Goal: Entertainment & Leisure: Consume media (video, audio)

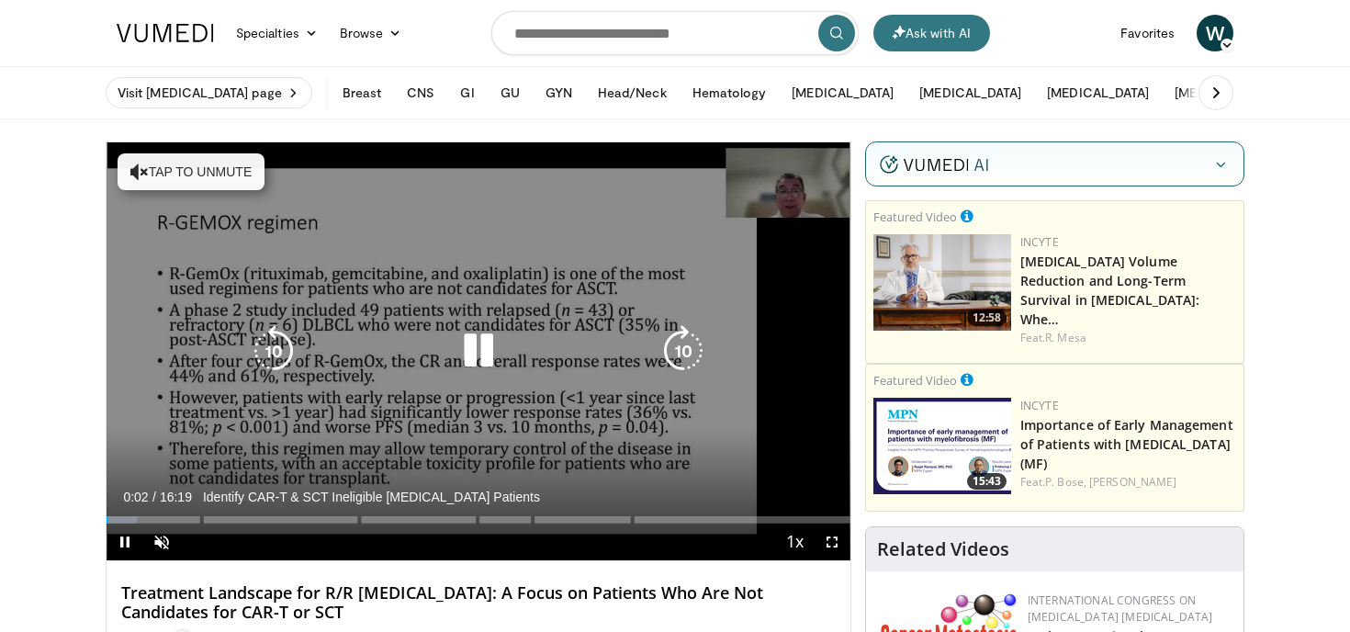
click at [521, 376] on div "10 seconds Tap to unmute" at bounding box center [479, 351] width 744 height 418
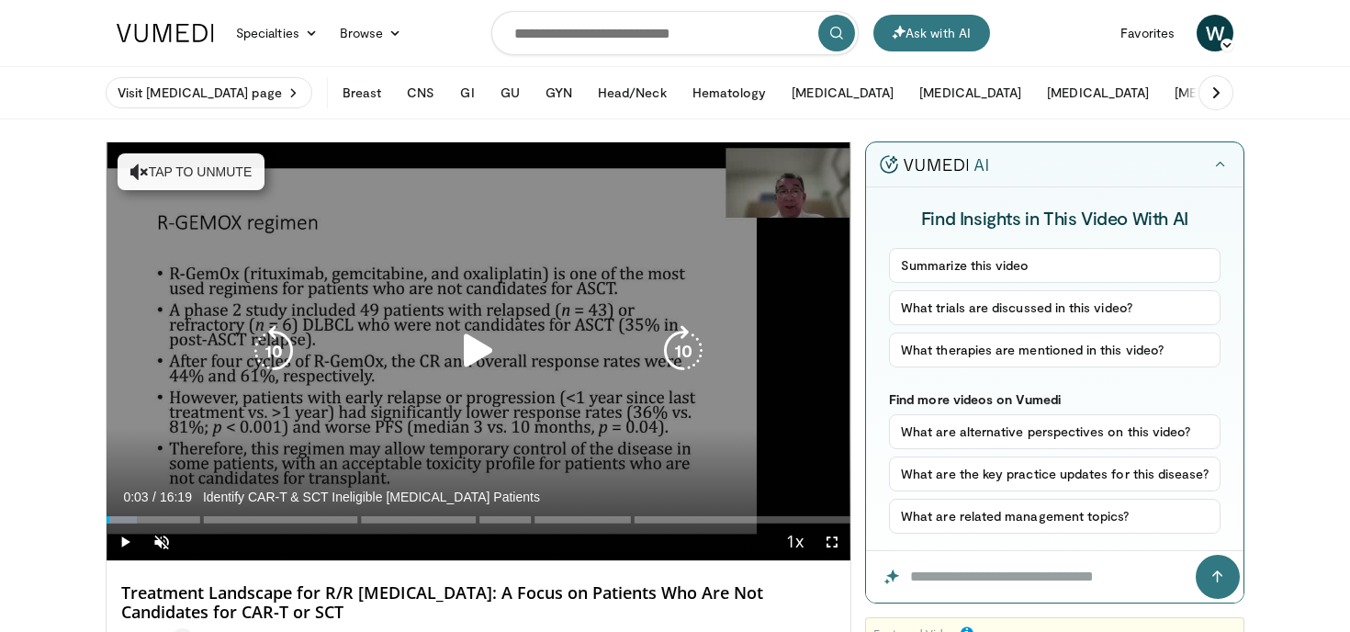
click at [478, 359] on icon "Video Player" at bounding box center [478, 350] width 51 height 51
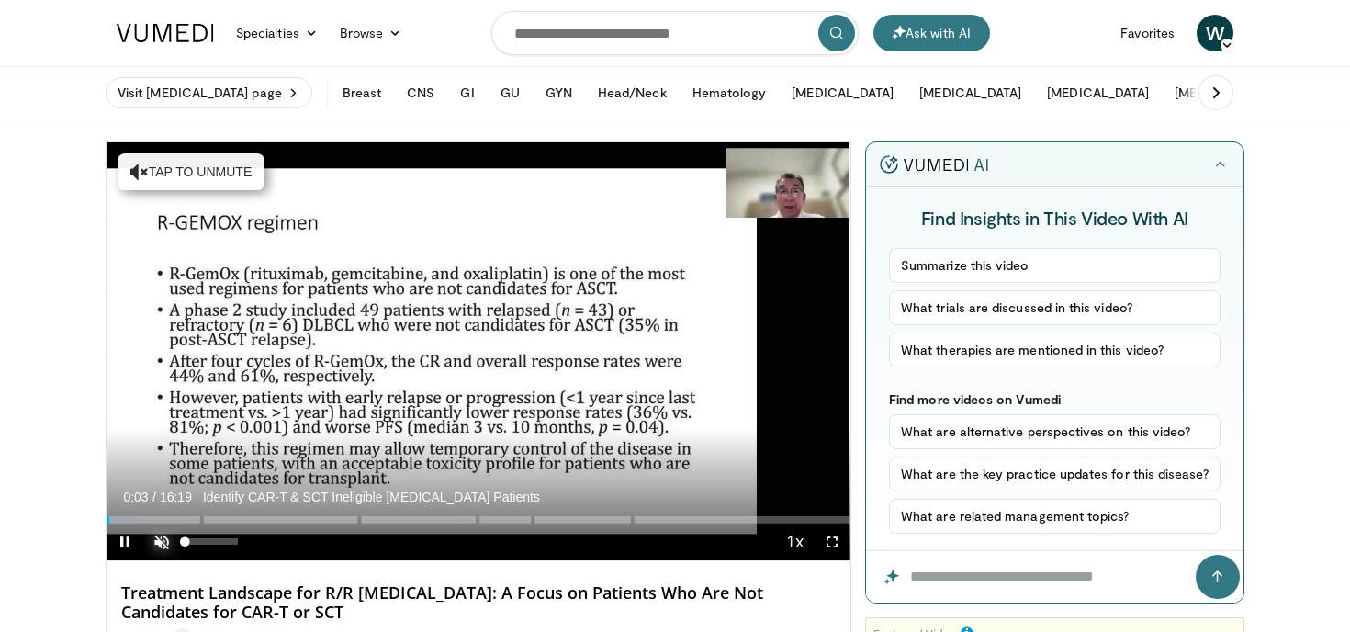
click at [153, 541] on span "Video Player" at bounding box center [161, 541] width 37 height 37
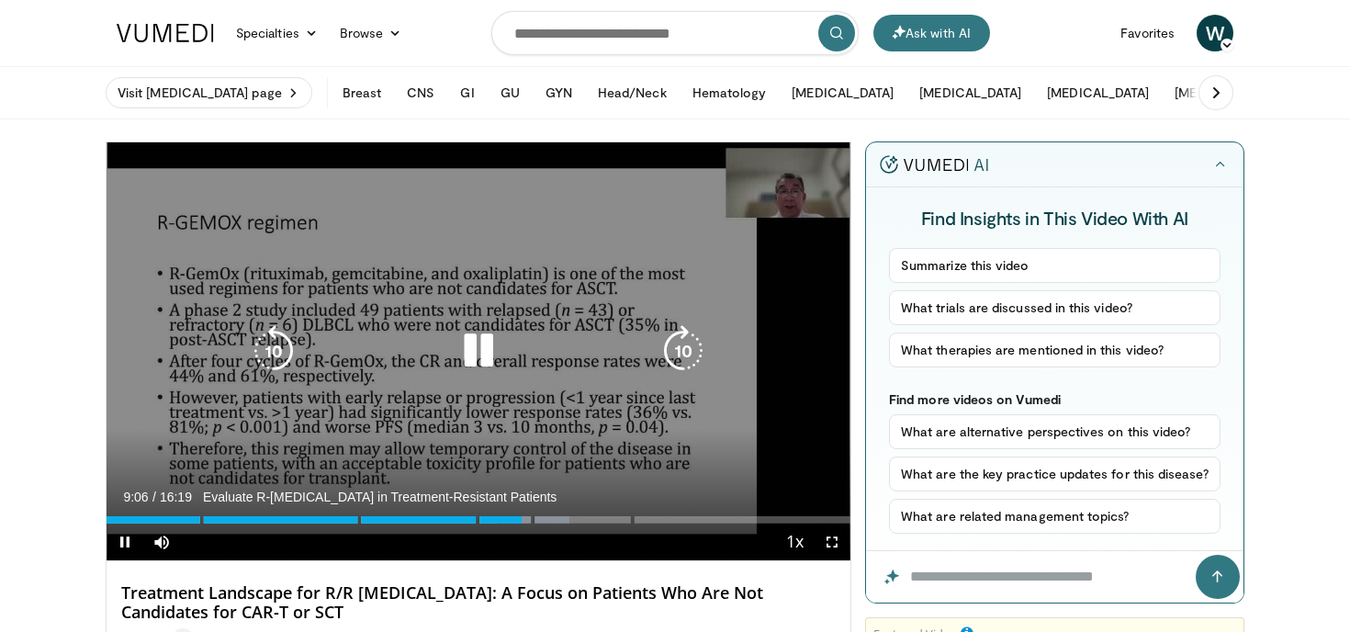
click at [473, 362] on icon "Video Player" at bounding box center [478, 350] width 51 height 51
click at [491, 335] on icon "Video Player" at bounding box center [478, 350] width 51 height 51
click at [488, 356] on icon "Video Player" at bounding box center [478, 350] width 51 height 51
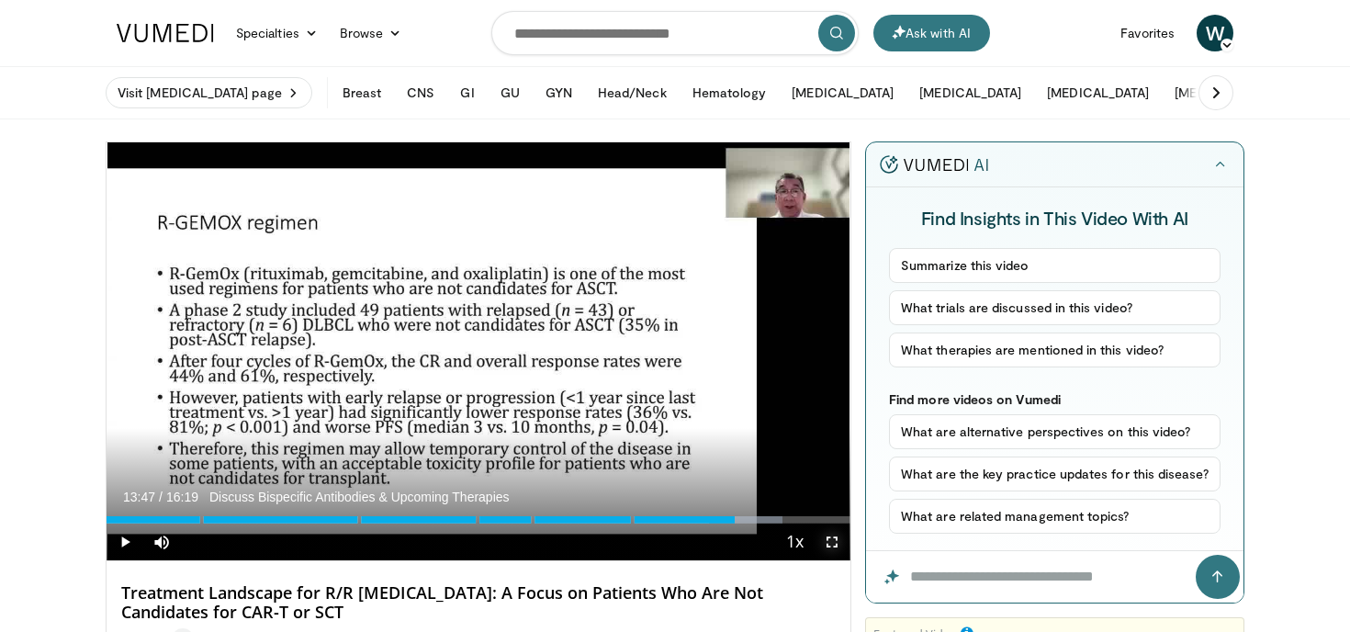
click at [834, 546] on span "Video Player" at bounding box center [832, 541] width 37 height 37
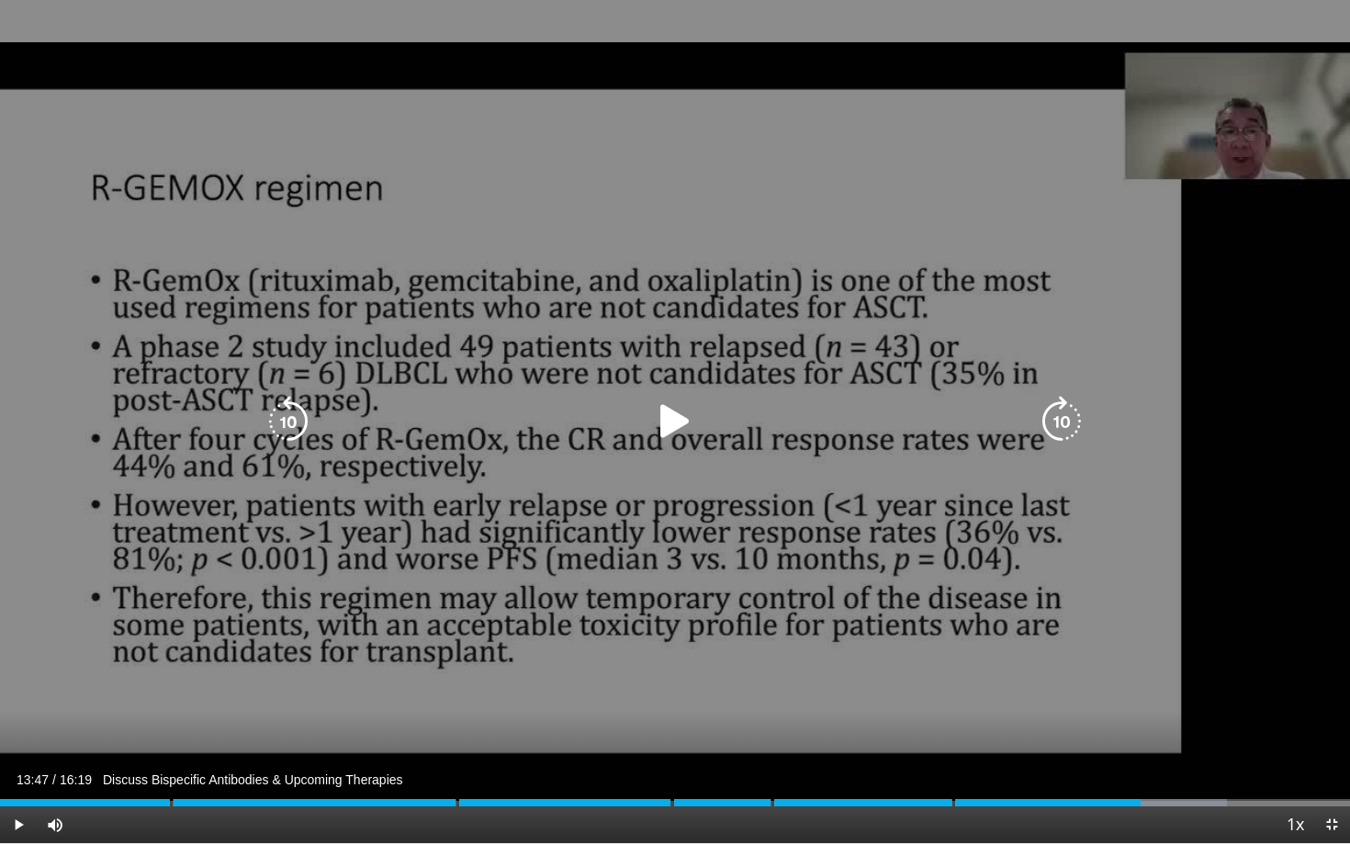
click at [667, 427] on icon "Video Player" at bounding box center [674, 421] width 51 height 51
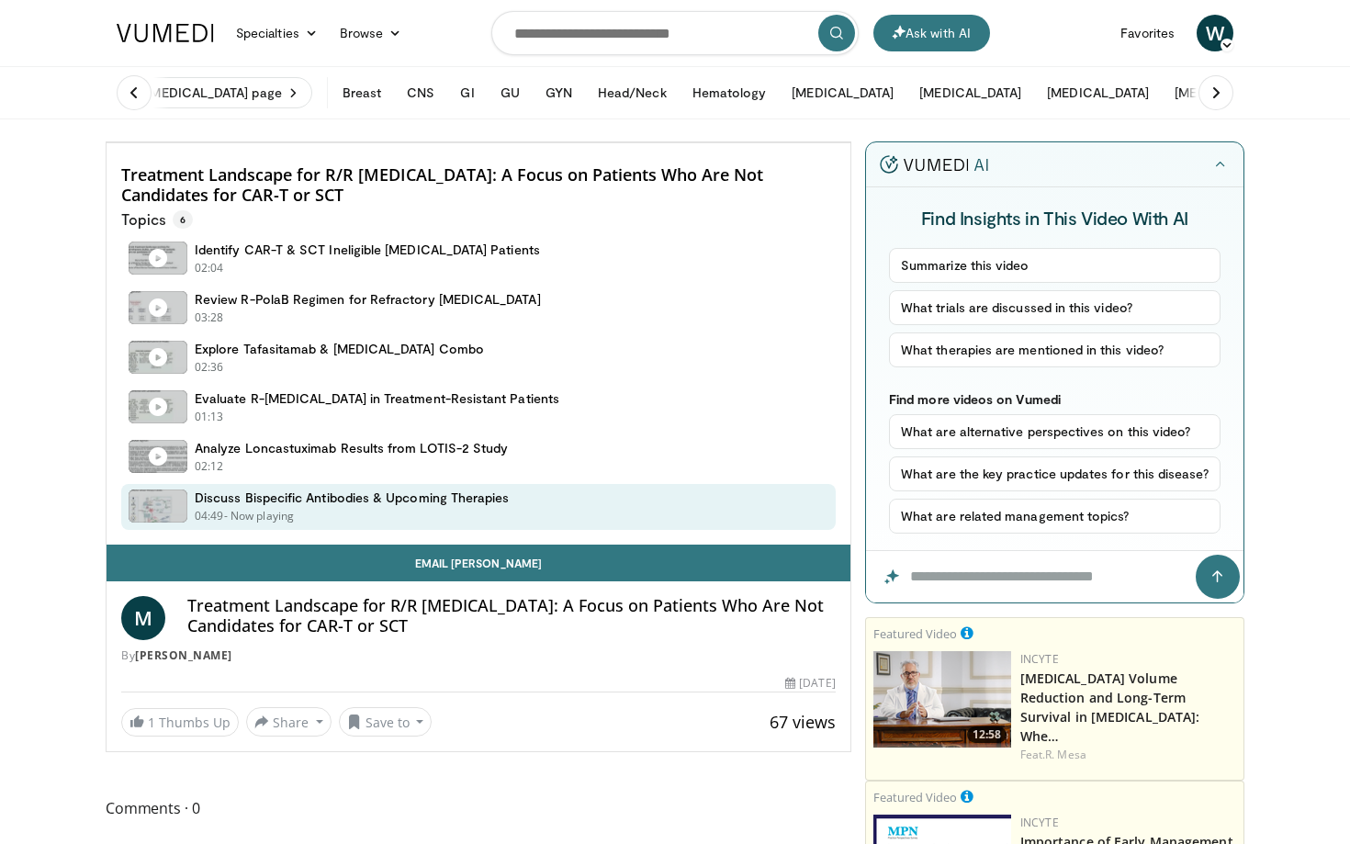
click at [504, 168] on icon "Video Player" at bounding box center [478, 142] width 51 height 51
click at [669, 142] on div "10 seconds Tap to unmute" at bounding box center [479, 142] width 744 height 0
